Goal: Information Seeking & Learning: Find specific page/section

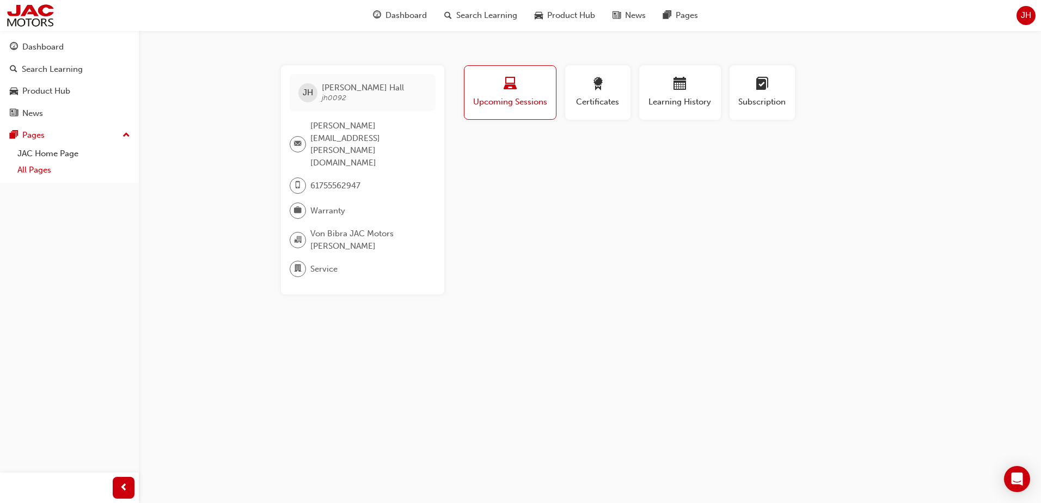
click at [36, 167] on link "All Pages" at bounding box center [73, 170] width 121 height 17
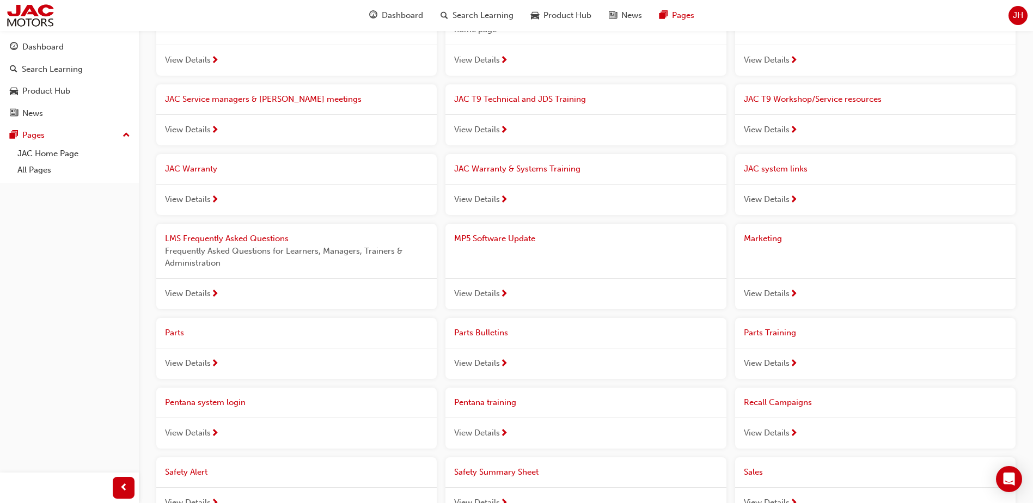
scroll to position [231, 0]
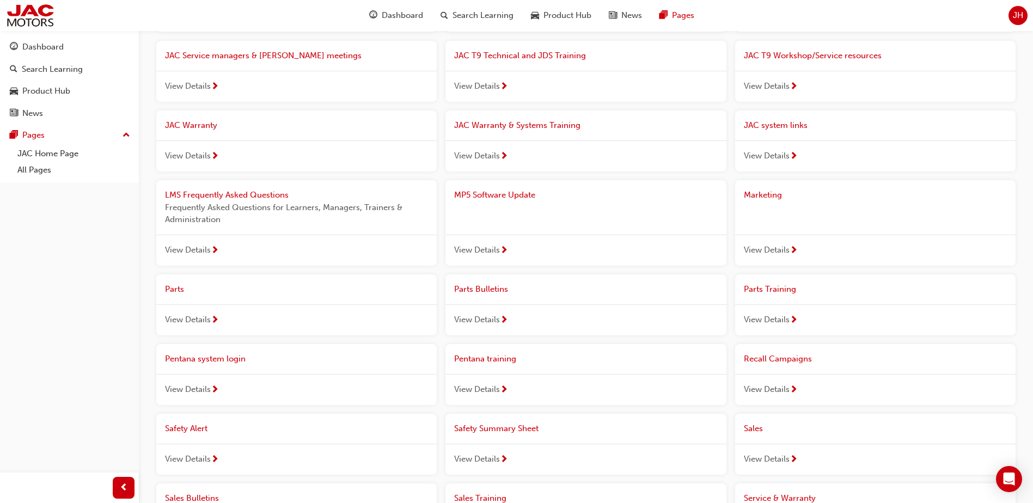
click at [486, 248] on span "View Details" at bounding box center [477, 250] width 46 height 13
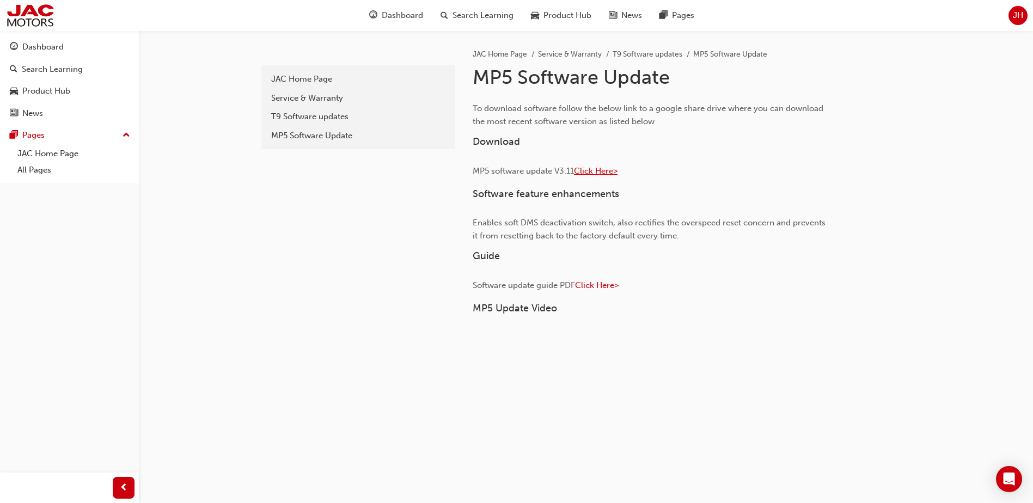
click at [596, 171] on span "Click Here>" at bounding box center [596, 171] width 44 height 10
click at [316, 113] on div "T9 Software updates" at bounding box center [358, 117] width 174 height 13
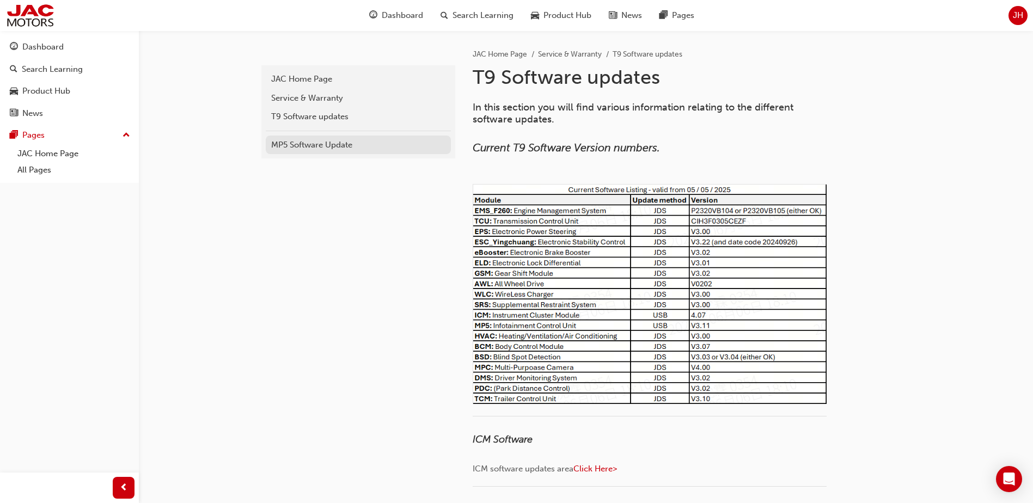
click at [309, 145] on div "MP5 Software Update" at bounding box center [358, 145] width 174 height 13
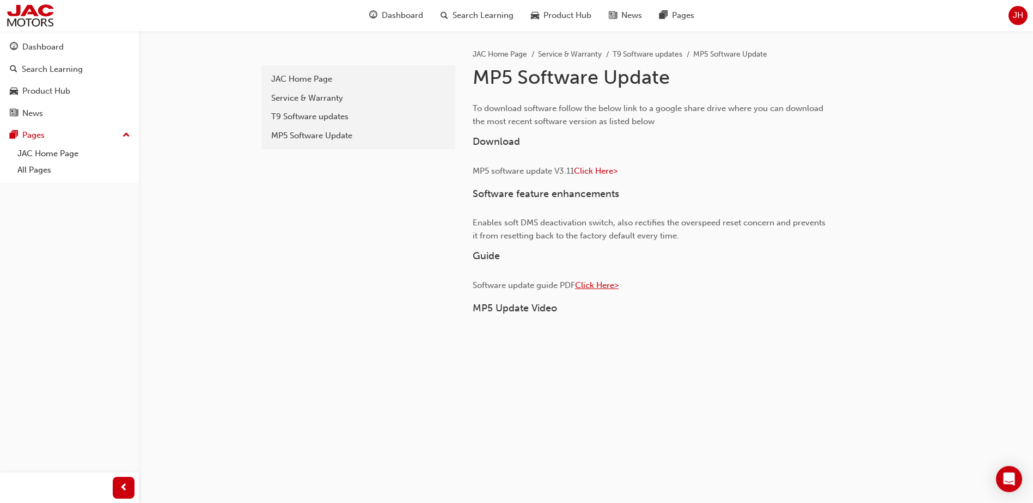
click at [600, 286] on span "Click Here>" at bounding box center [597, 285] width 44 height 10
click at [296, 111] on div "T9 Software updates" at bounding box center [358, 117] width 174 height 13
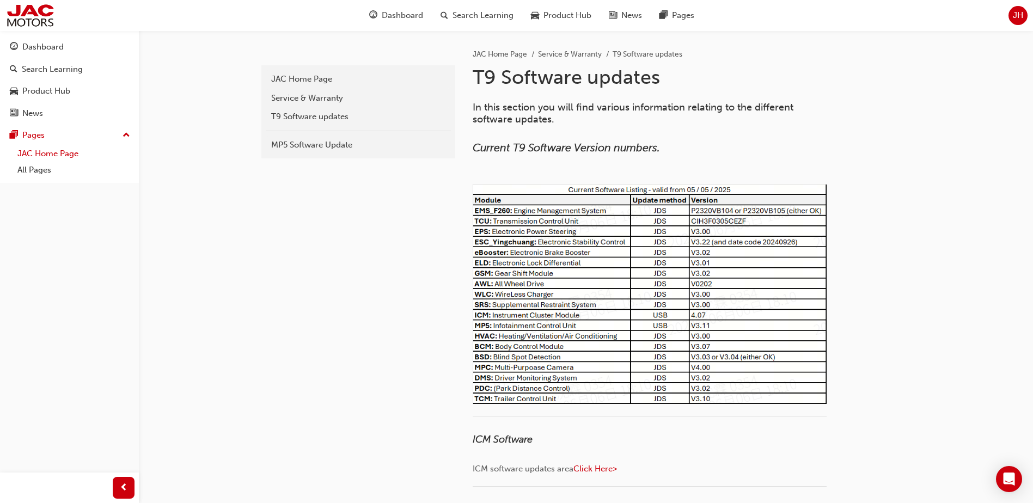
click at [44, 152] on link "JAC Home Page" at bounding box center [73, 153] width 121 height 17
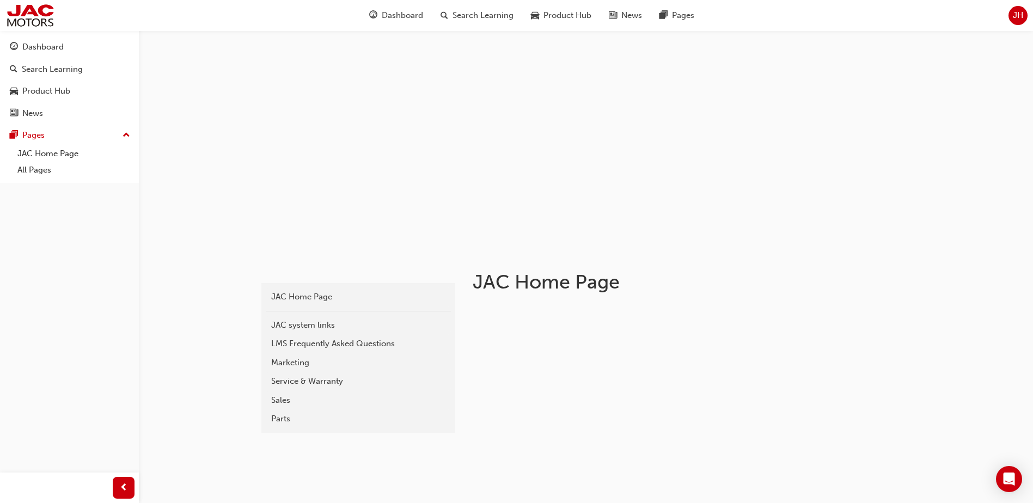
click at [280, 383] on div "Service & Warranty" at bounding box center [358, 381] width 174 height 13
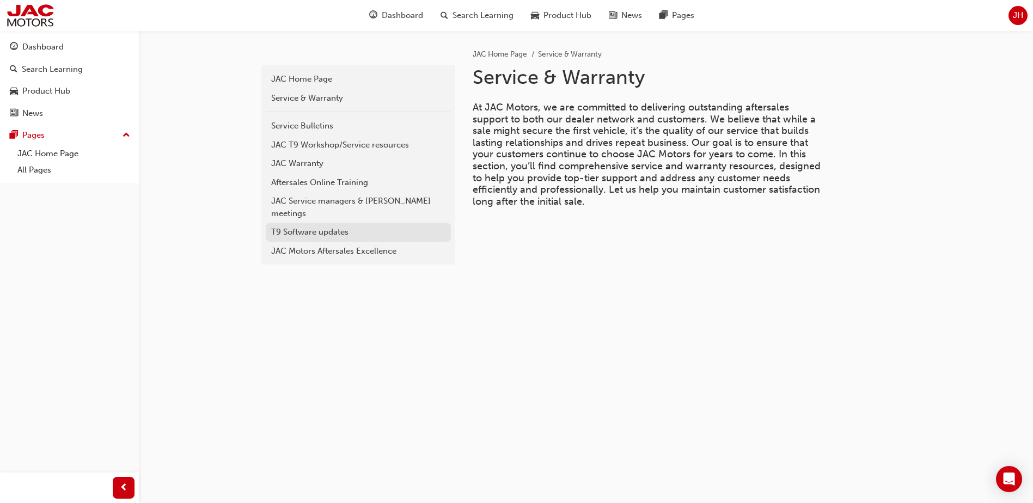
click at [294, 226] on div "T9 Software updates" at bounding box center [358, 232] width 174 height 13
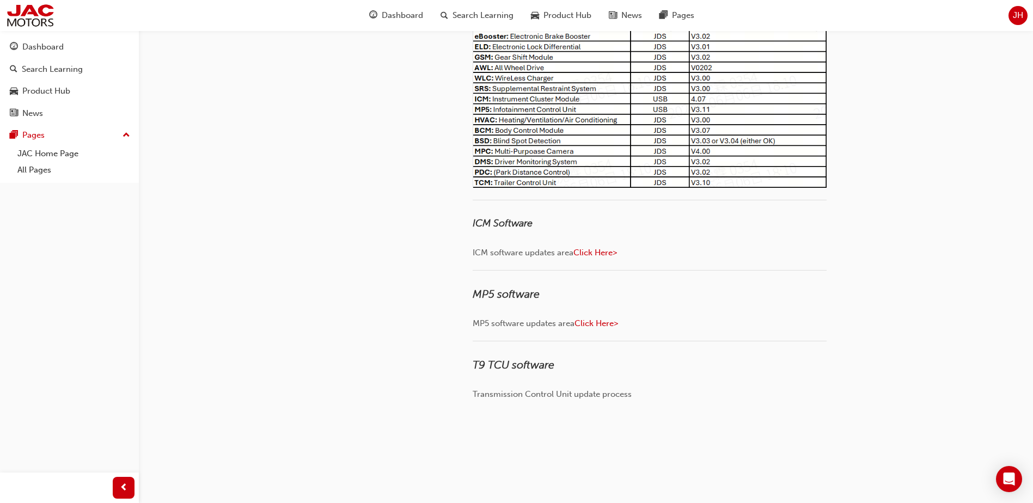
scroll to position [272, 0]
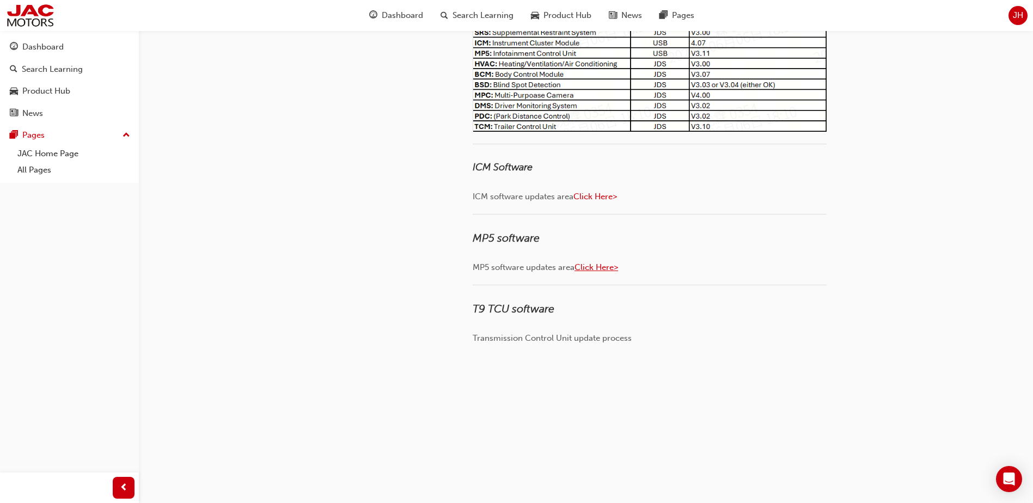
click at [600, 267] on span "Click Here>" at bounding box center [596, 267] width 44 height 10
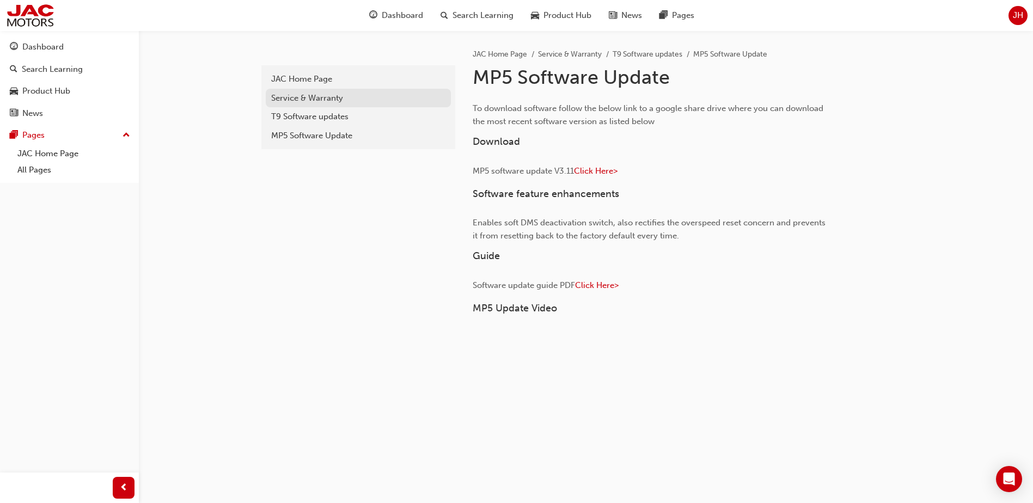
click at [302, 101] on div "Service & Warranty" at bounding box center [358, 98] width 174 height 13
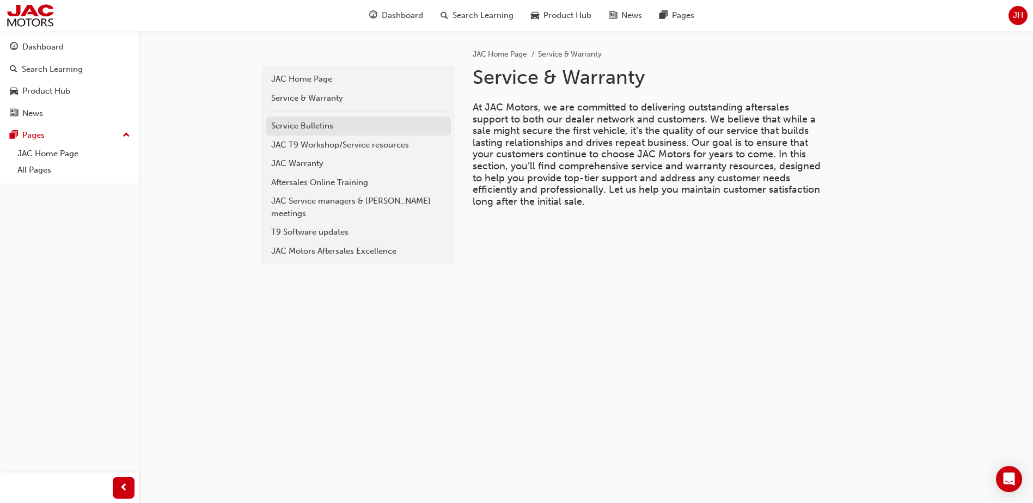
click at [303, 131] on div "Service Bulletins" at bounding box center [358, 126] width 174 height 13
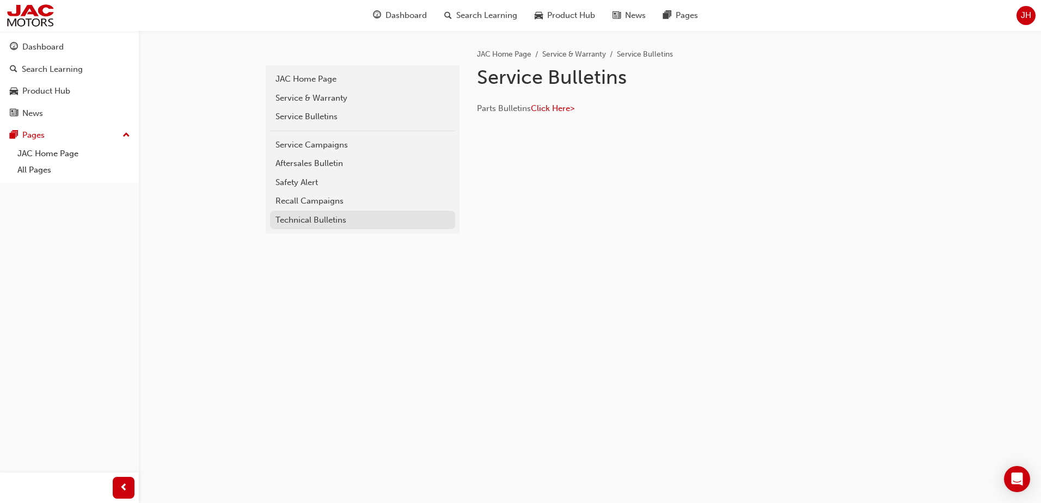
click at [310, 222] on div "Technical Bulletins" at bounding box center [363, 220] width 174 height 13
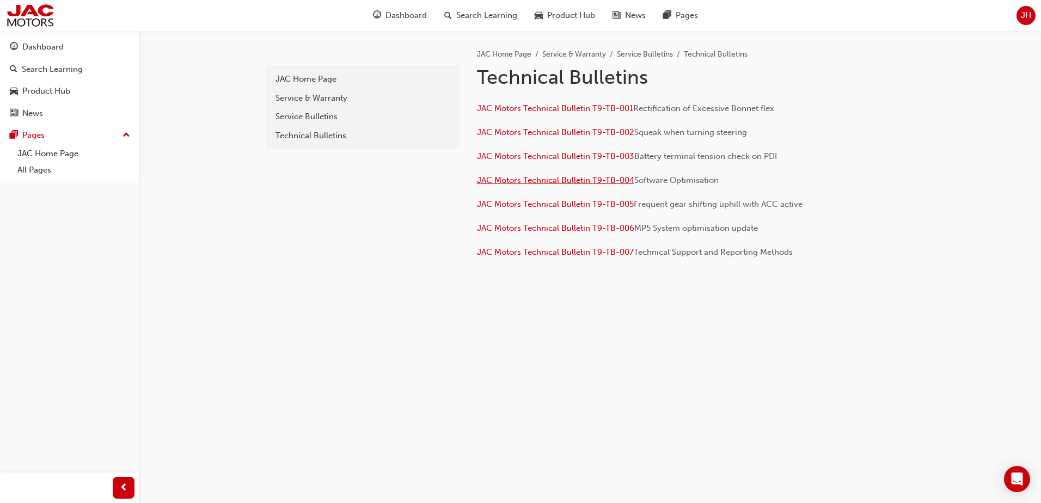
click at [529, 184] on span "JAC Motors Technical Bulletin T9-TB-004" at bounding box center [555, 180] width 157 height 10
click at [555, 230] on span "JAC Motors Technical Bulletin T9-TB-006" at bounding box center [555, 228] width 157 height 10
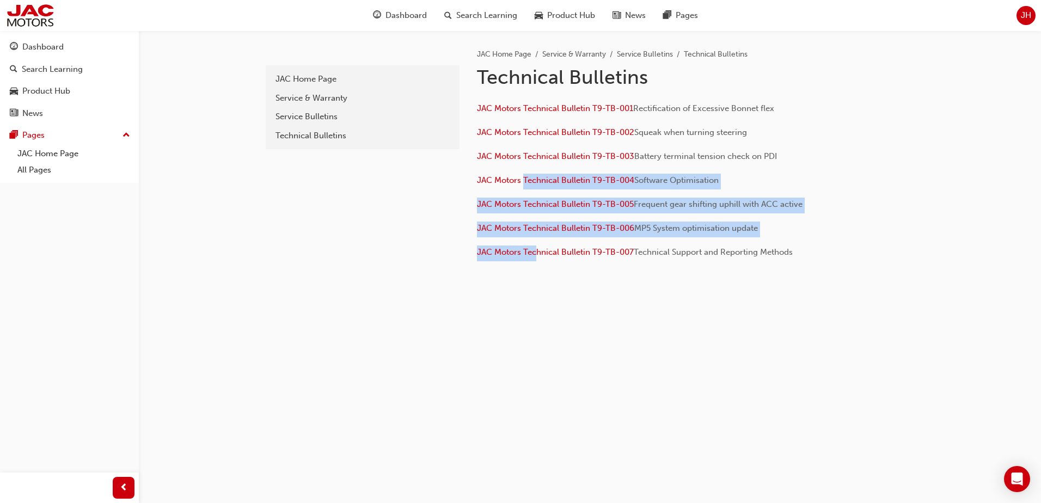
drag, startPoint x: 530, startPoint y: 199, endPoint x: 538, endPoint y: 284, distance: 85.8
click at [538, 284] on div "37ad3e5c-10d9-4c96-a05a-ea7e87f6a872 JAC Home Page Service & Warranty Service B…" at bounding box center [590, 167] width 653 height 274
click at [318, 101] on div "Service & Warranty" at bounding box center [363, 98] width 174 height 13
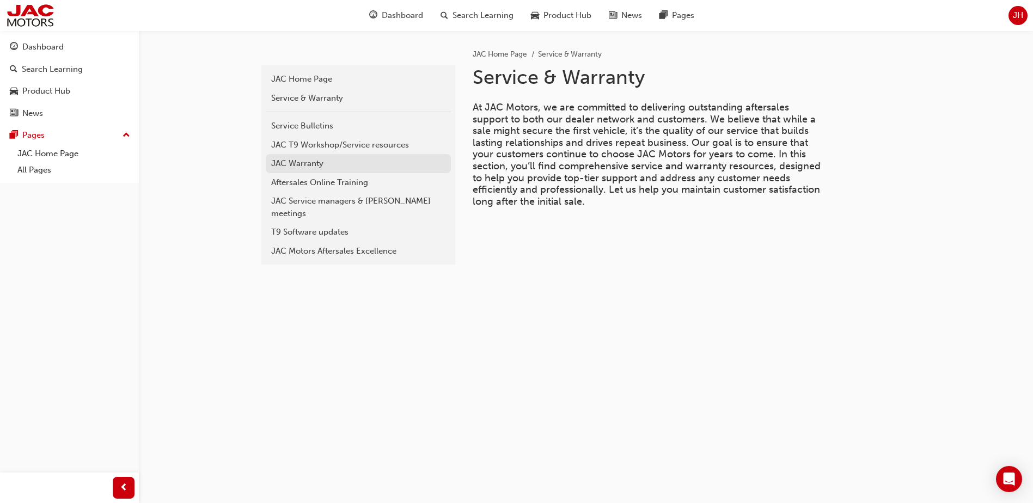
click at [310, 162] on div "JAC Warranty" at bounding box center [358, 163] width 174 height 13
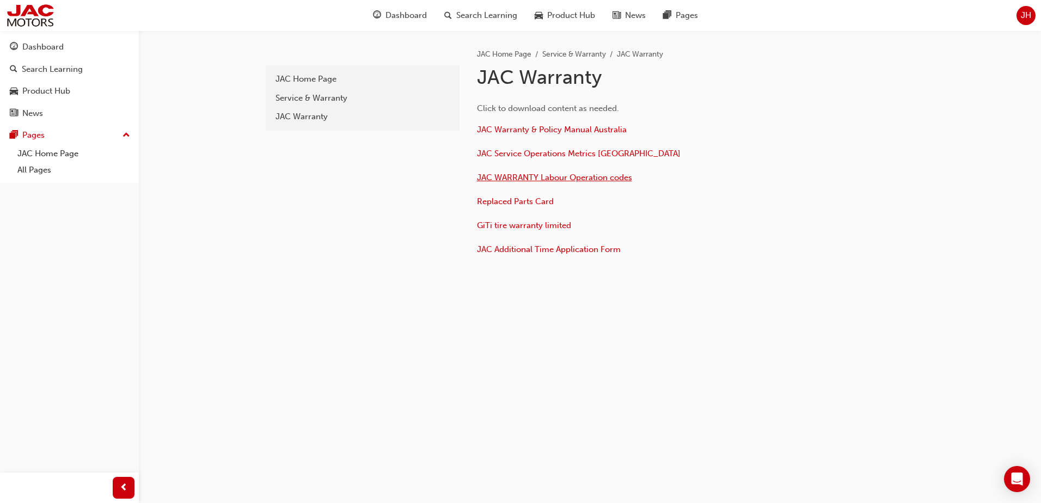
click at [517, 177] on span "JAC WARRANTY Labour Operation codes" at bounding box center [554, 178] width 155 height 10
